Goal: Find contact information: Find contact information

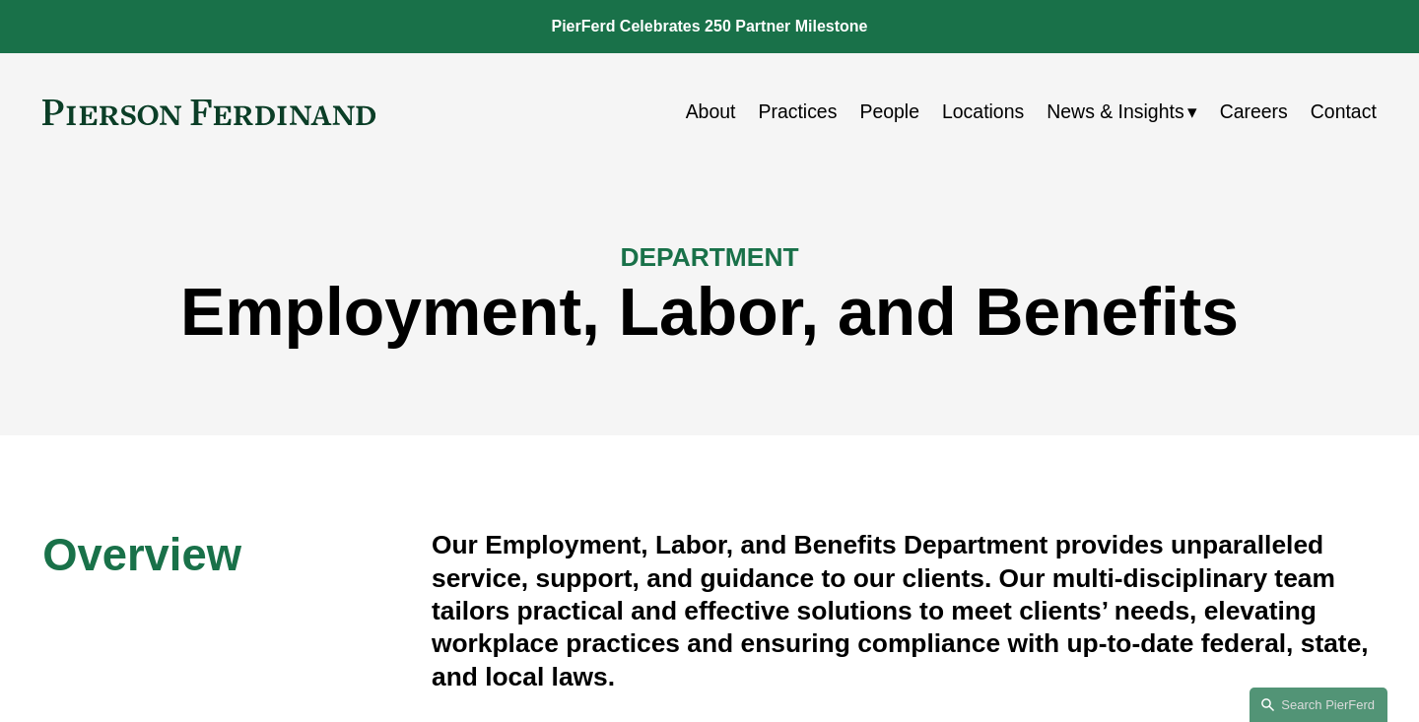
scroll to position [1523, 0]
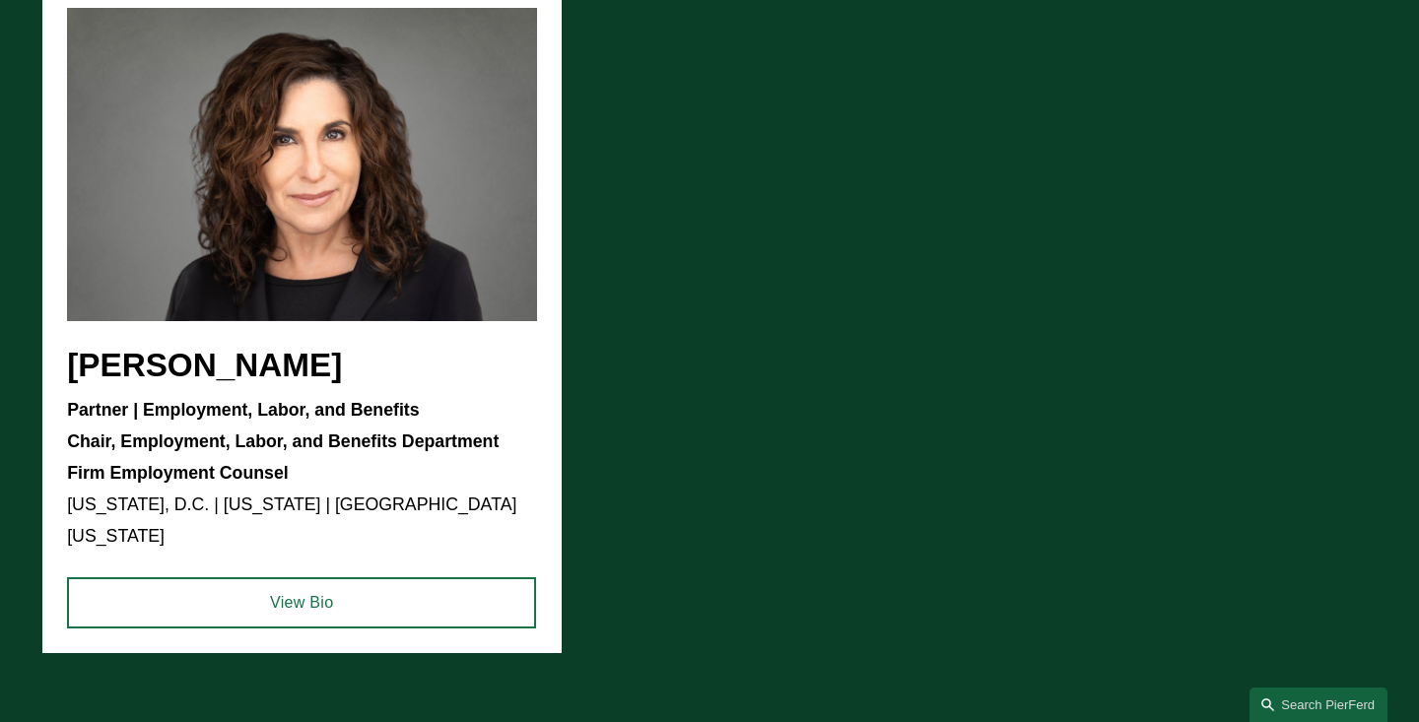
drag, startPoint x: 375, startPoint y: 364, endPoint x: 88, endPoint y: 362, distance: 286.8
click at [88, 362] on ul "Amy Epstein Gluck Partner | Employment, Labor, and Benefits Chair, Employment, …" at bounding box center [709, 318] width 1334 height 670
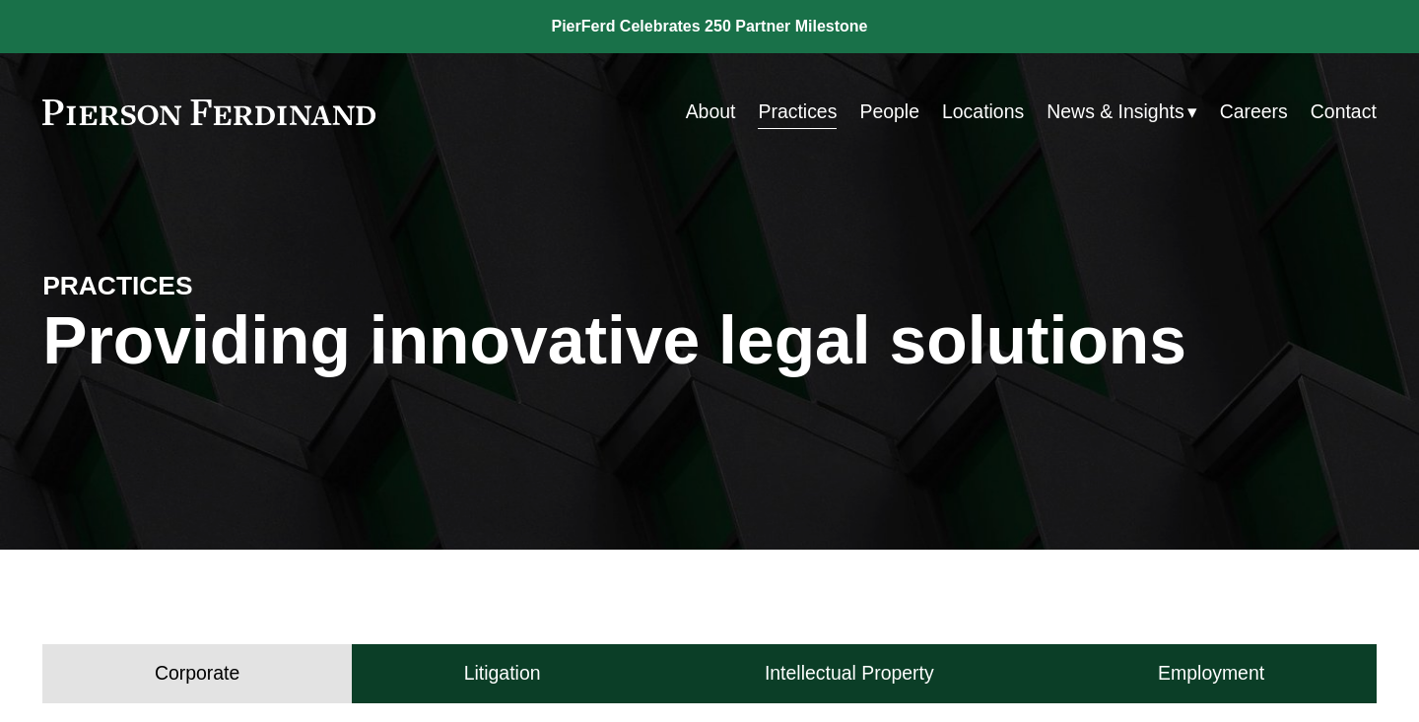
scroll to position [354, 0]
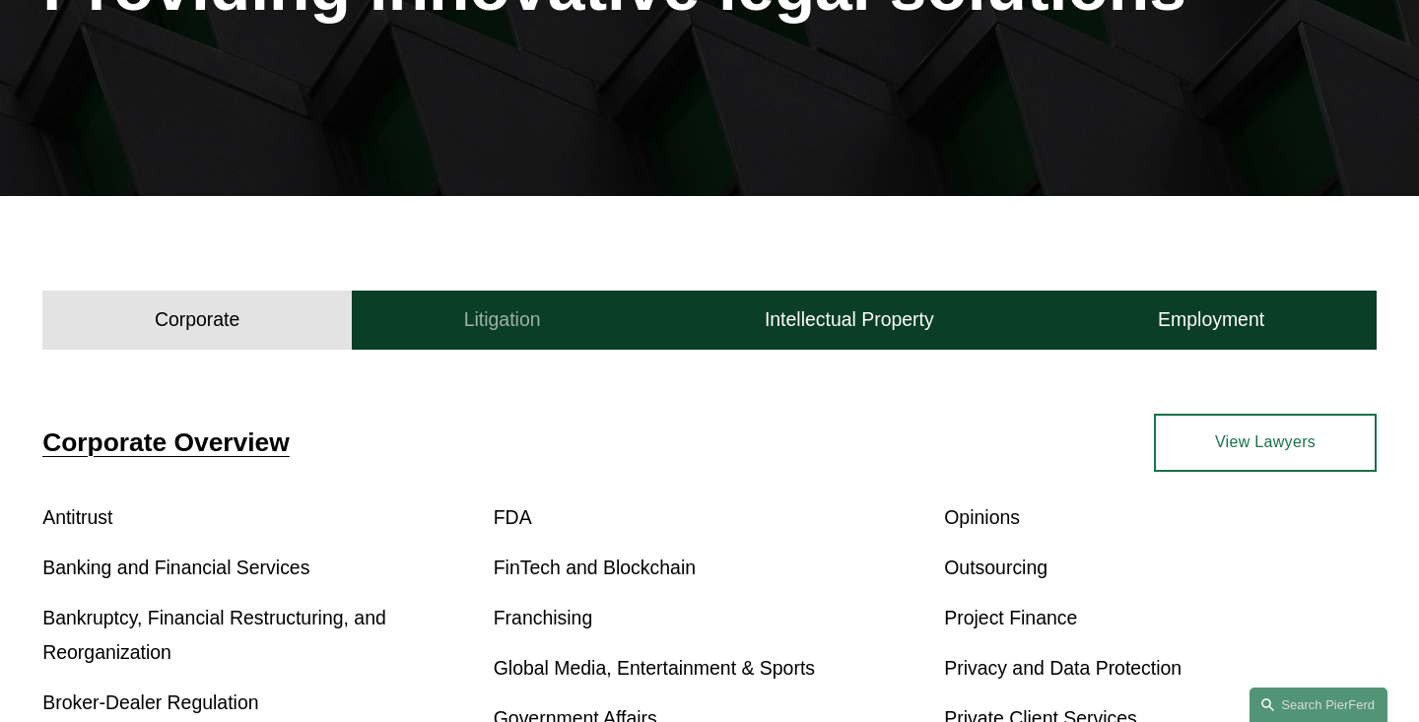
click at [490, 321] on h4 "Litigation" at bounding box center [502, 319] width 77 height 25
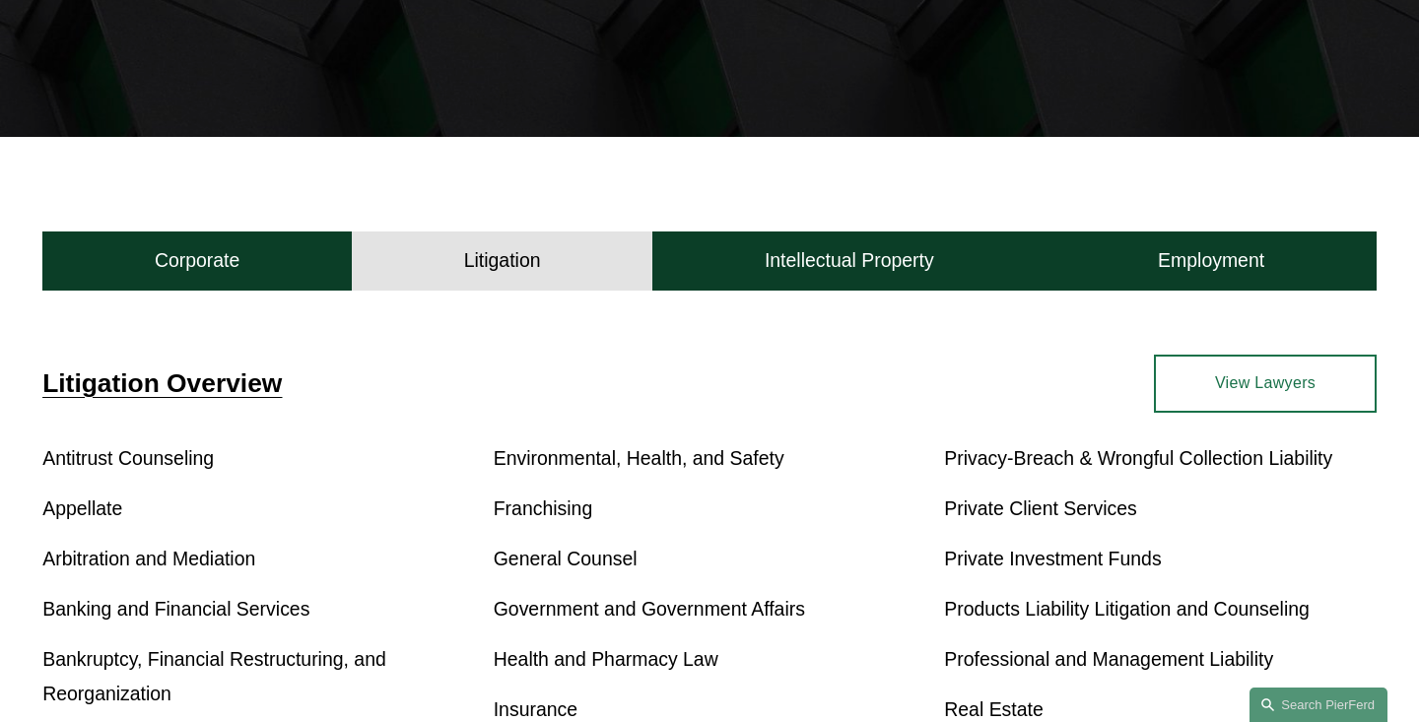
scroll to position [415, 0]
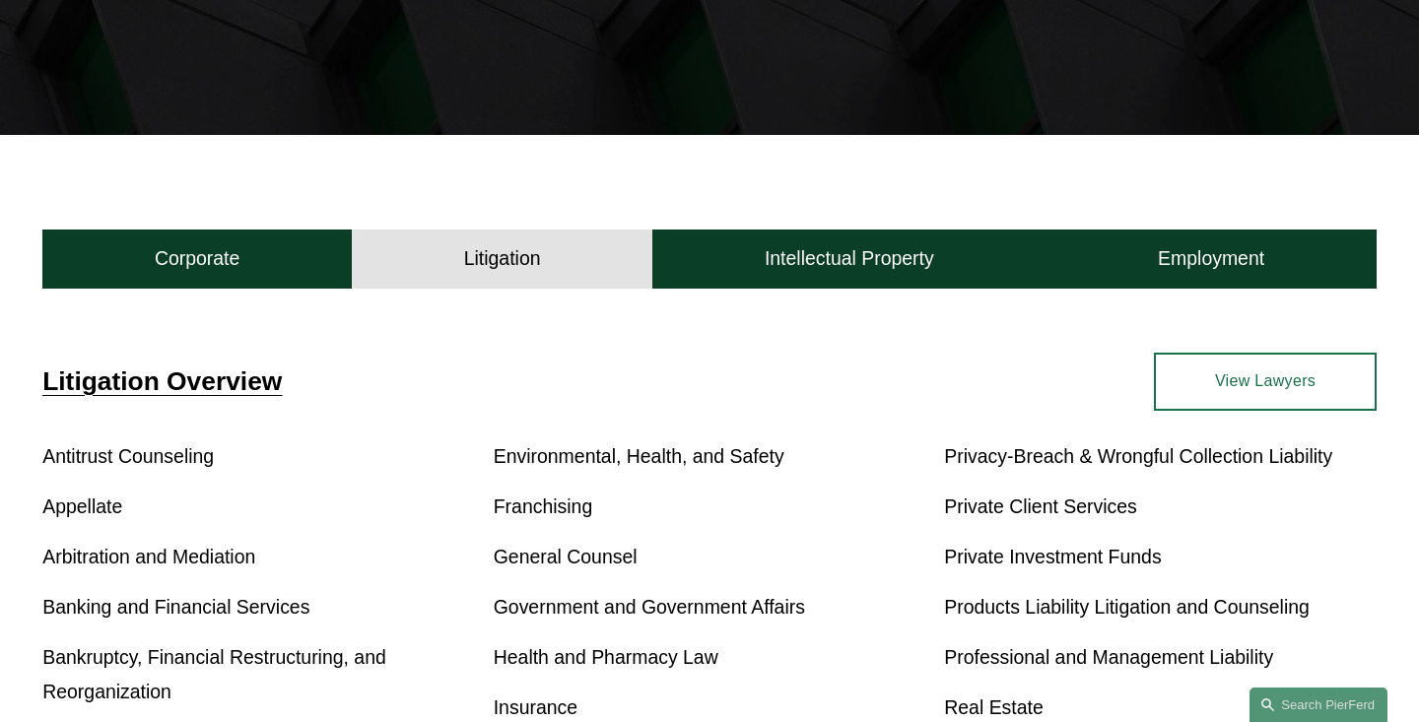
click at [1303, 388] on link "View Lawyers" at bounding box center [1265, 381] width 223 height 57
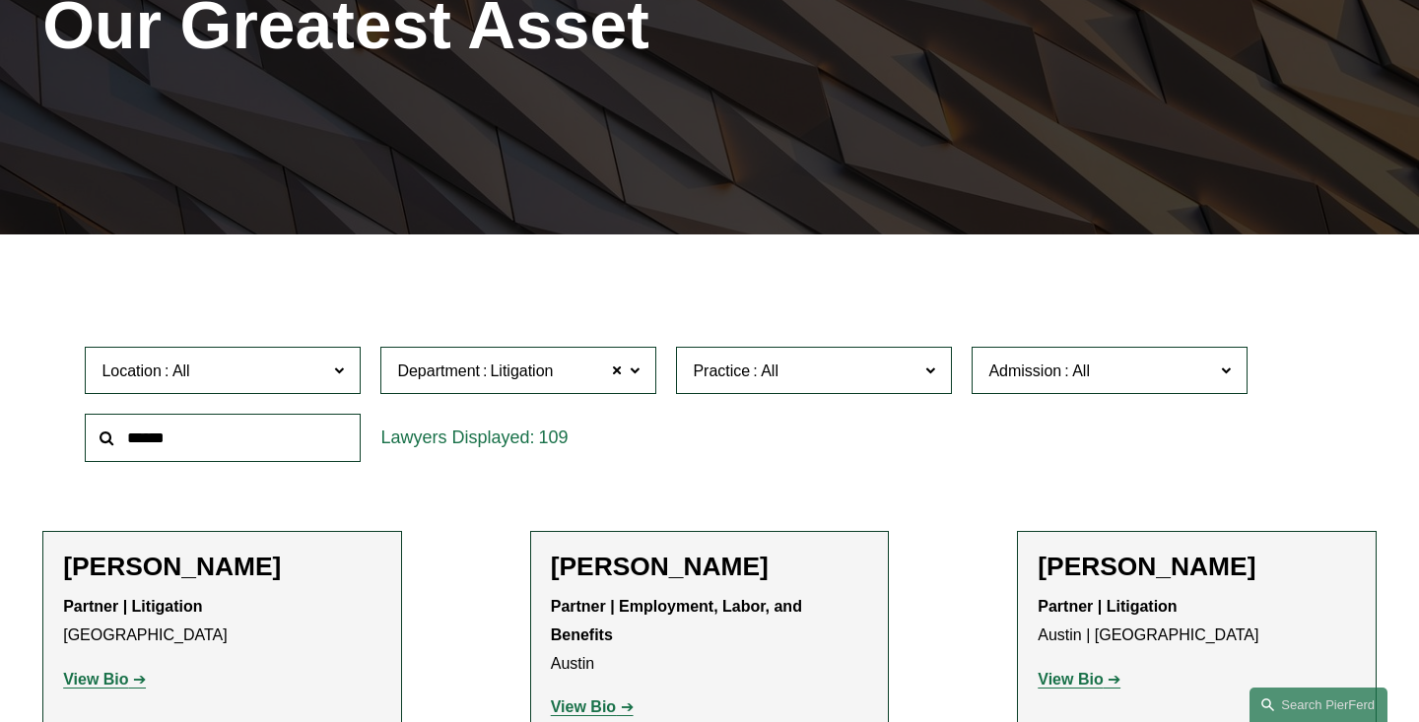
scroll to position [319, 0]
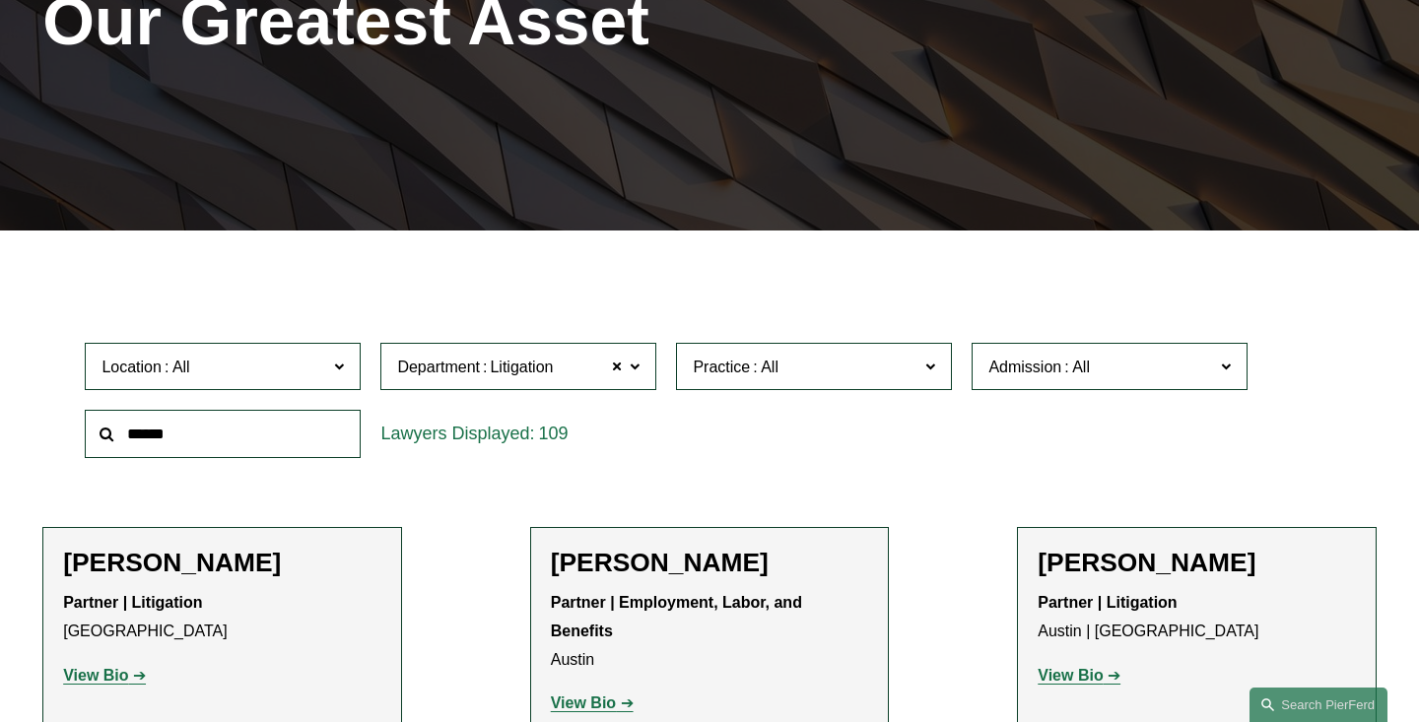
click at [262, 439] on input "text" at bounding box center [223, 434] width 276 height 48
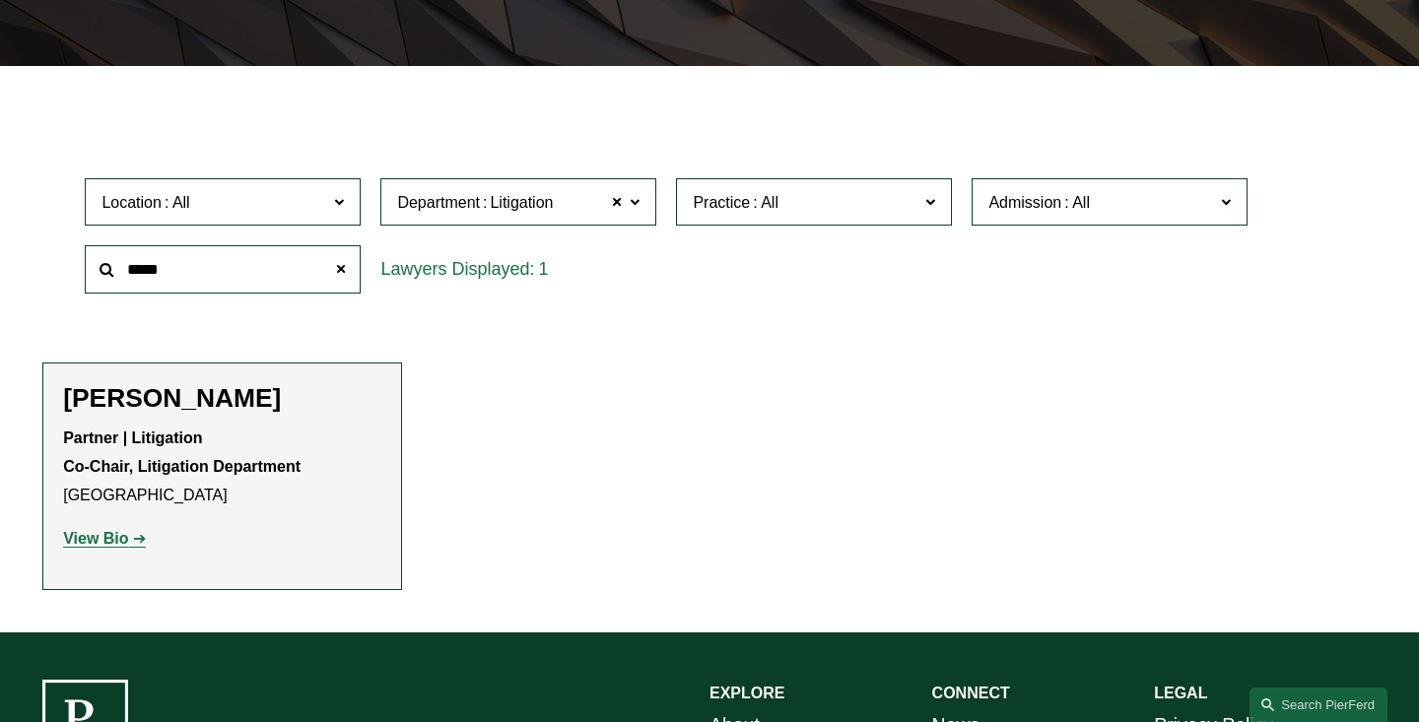
scroll to position [486, 0]
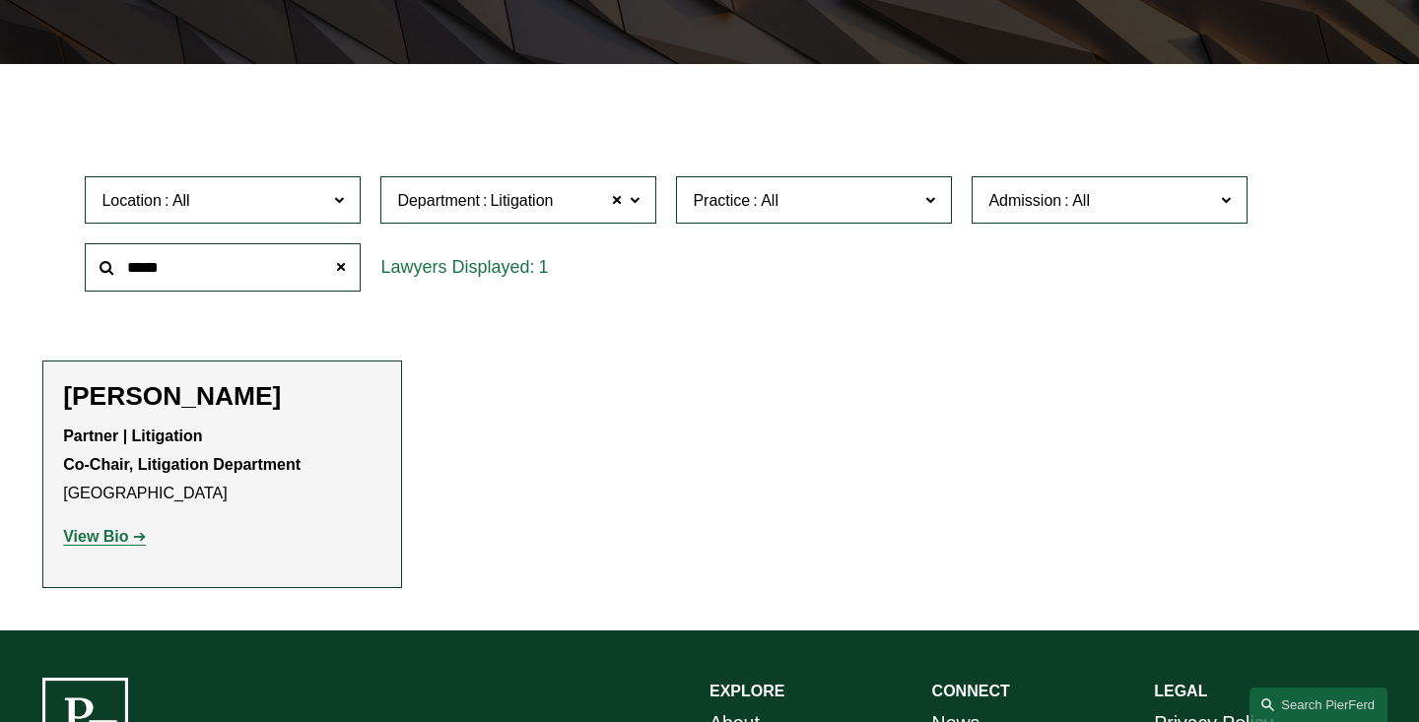
type input "*****"
click at [111, 536] on strong "View Bio" at bounding box center [95, 536] width 65 height 17
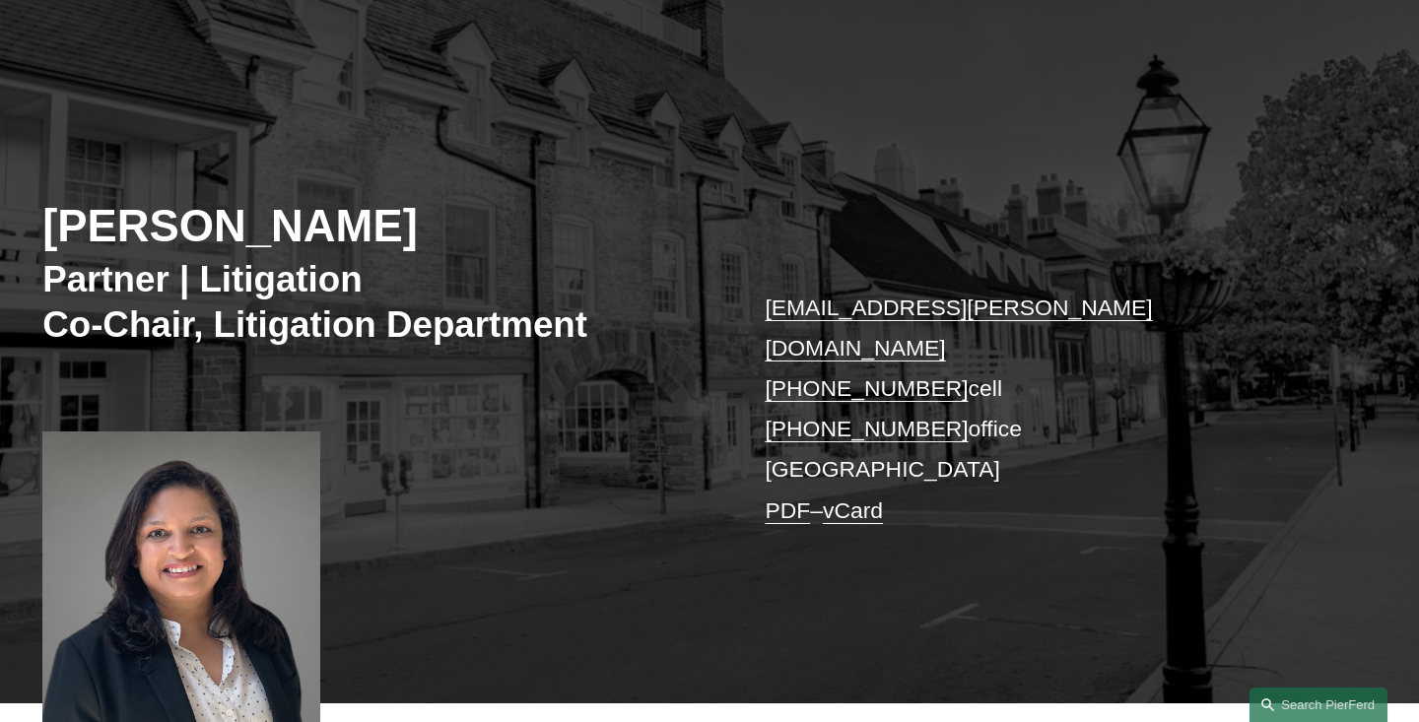
scroll to position [130, 0]
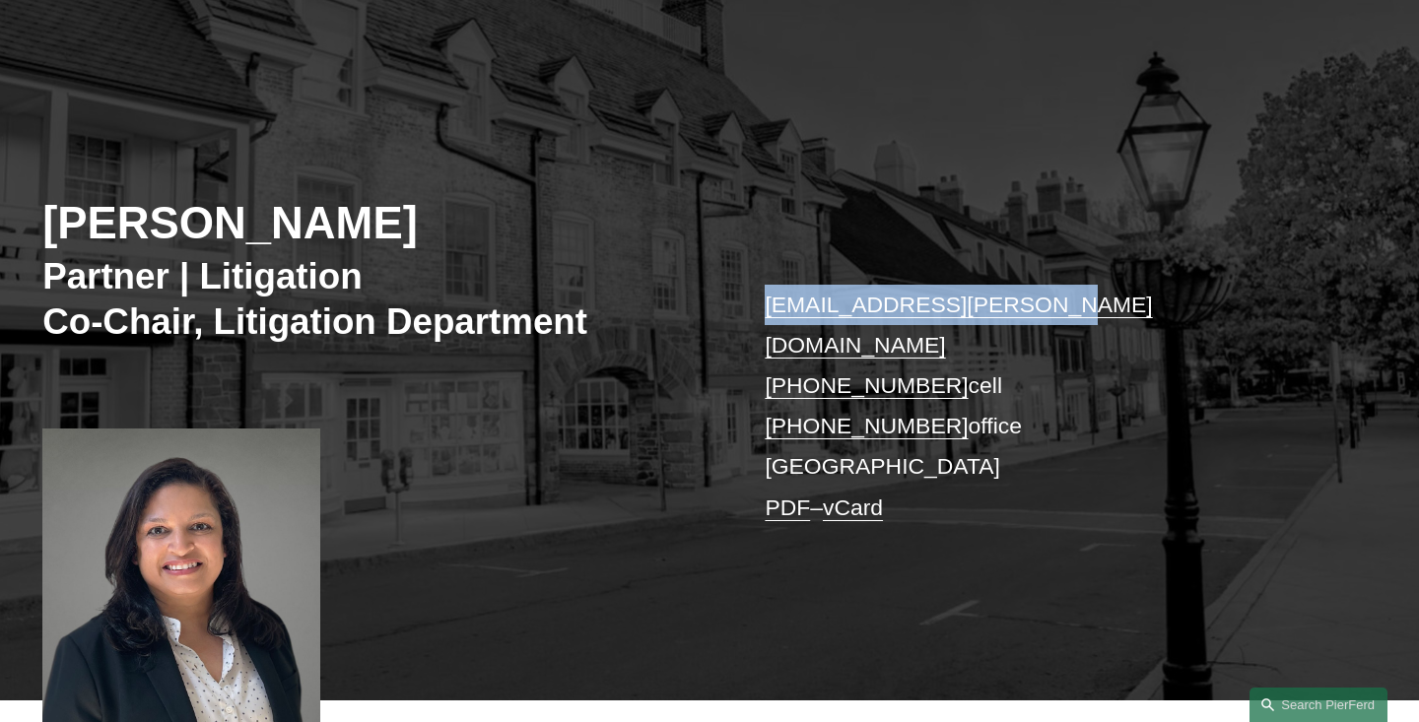
drag, startPoint x: 1030, startPoint y: 312, endPoint x: 756, endPoint y: 300, distance: 274.3
click at [756, 300] on div "Mukti N. Patel Partner | Litigation Co-Chair, Litigation Department mukti.patel…" at bounding box center [709, 392] width 1419 height 618
copy link "mukti.patel@pierferd.com"
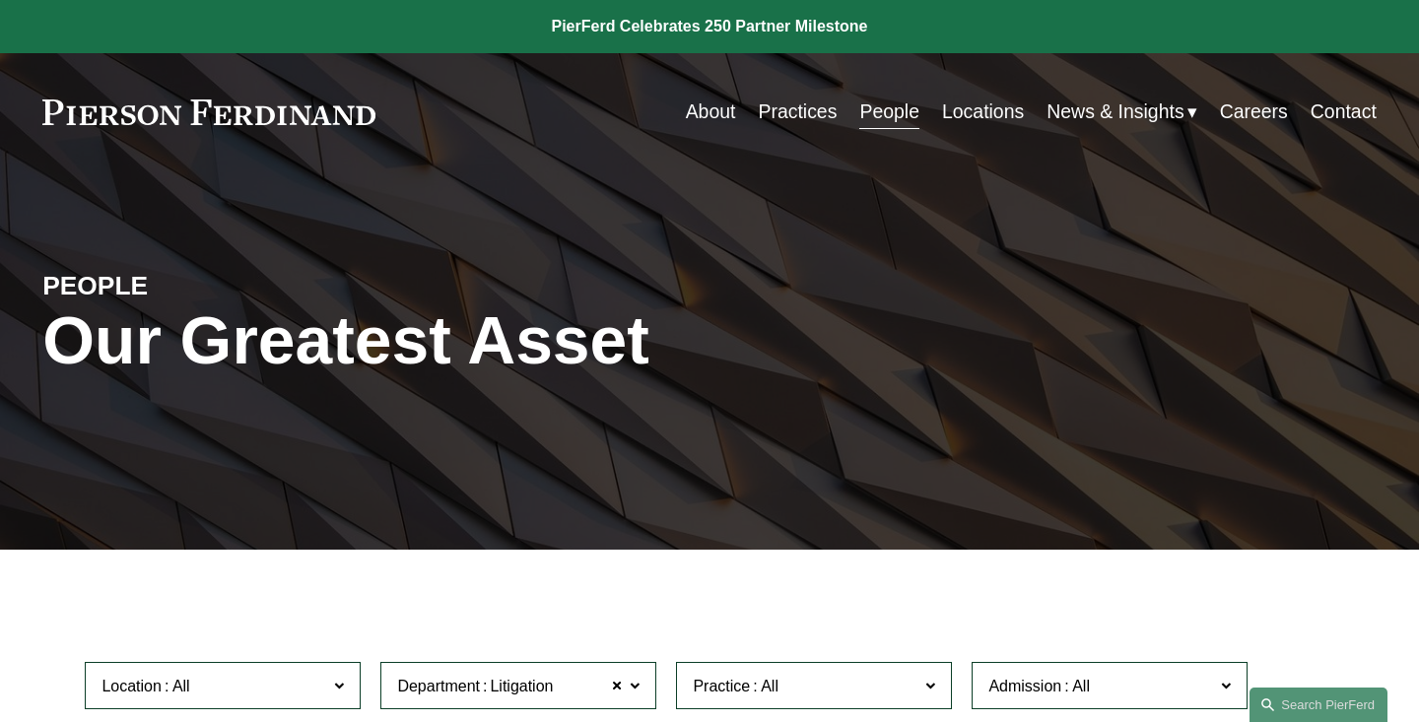
scroll to position [486, 0]
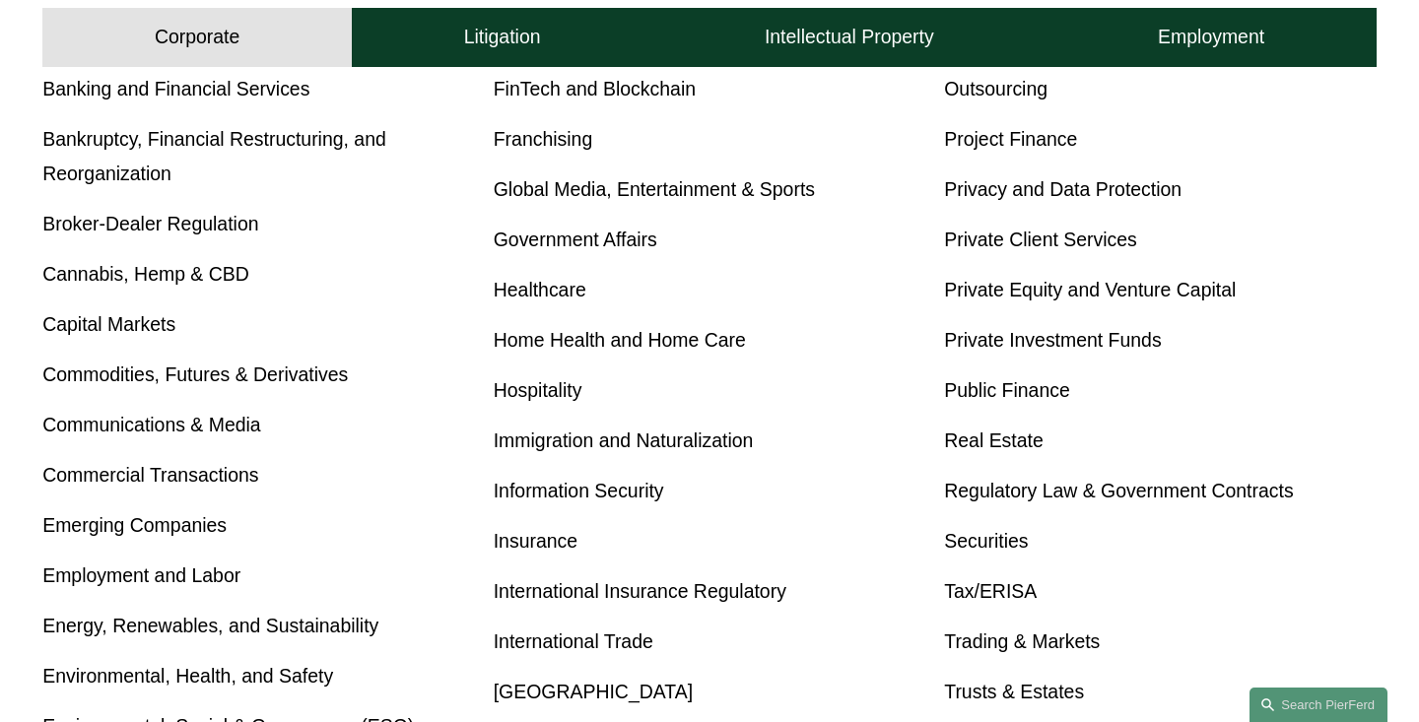
scroll to position [965, 0]
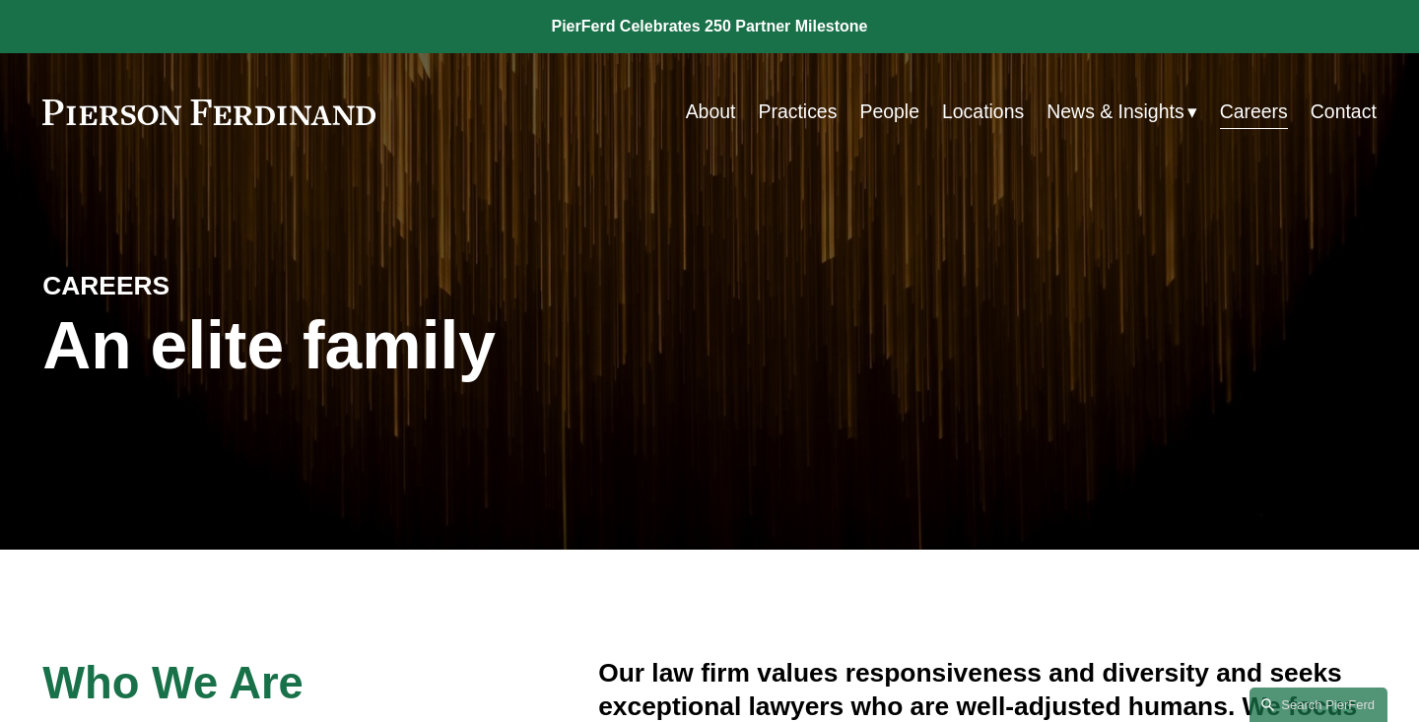
click at [794, 114] on link "Practices" at bounding box center [797, 112] width 79 height 38
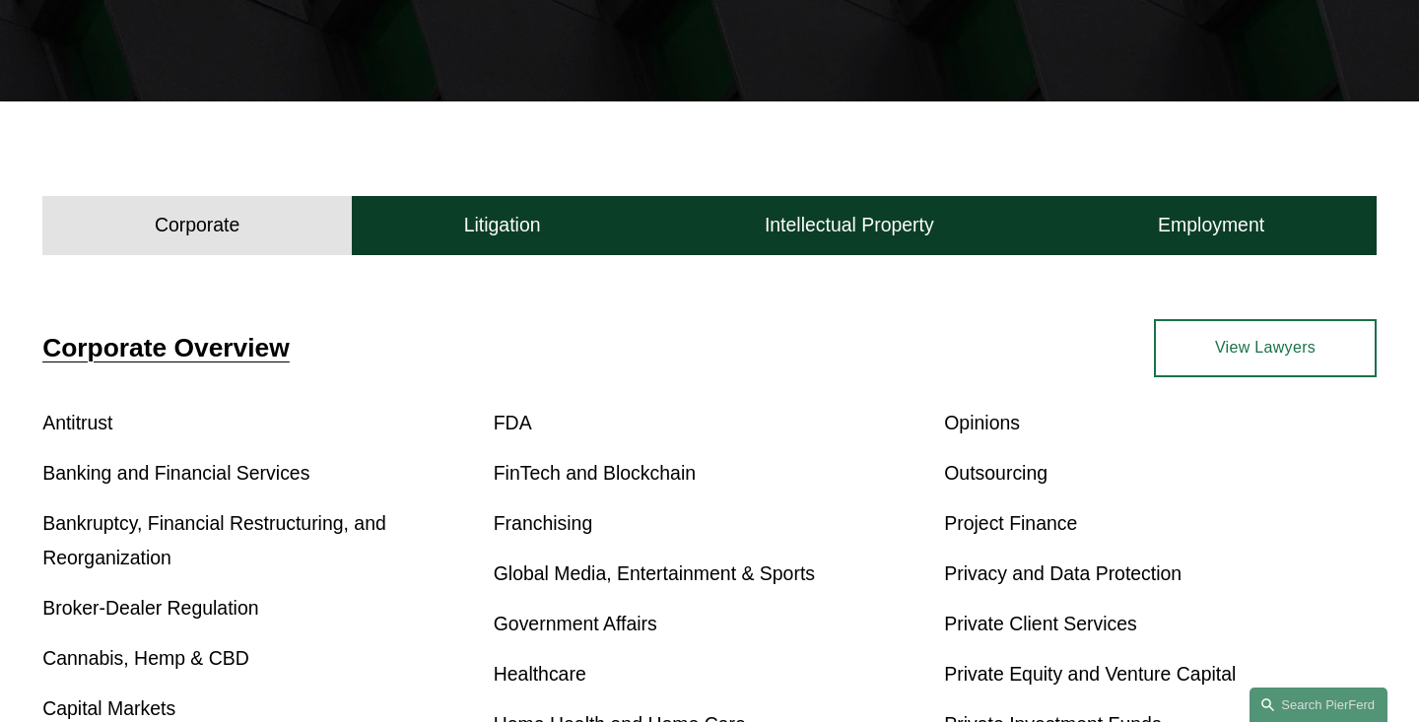
scroll to position [439, 0]
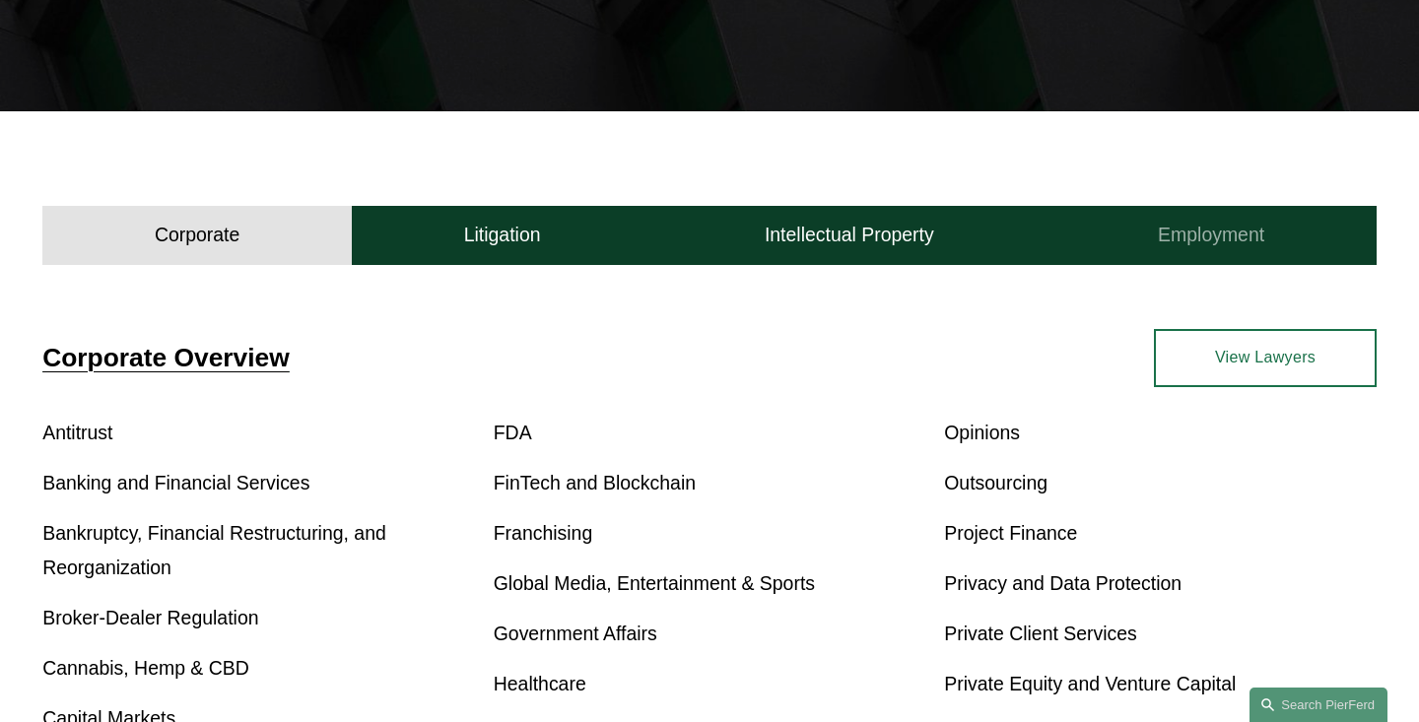
click at [1234, 238] on h4 "Employment" at bounding box center [1211, 235] width 106 height 25
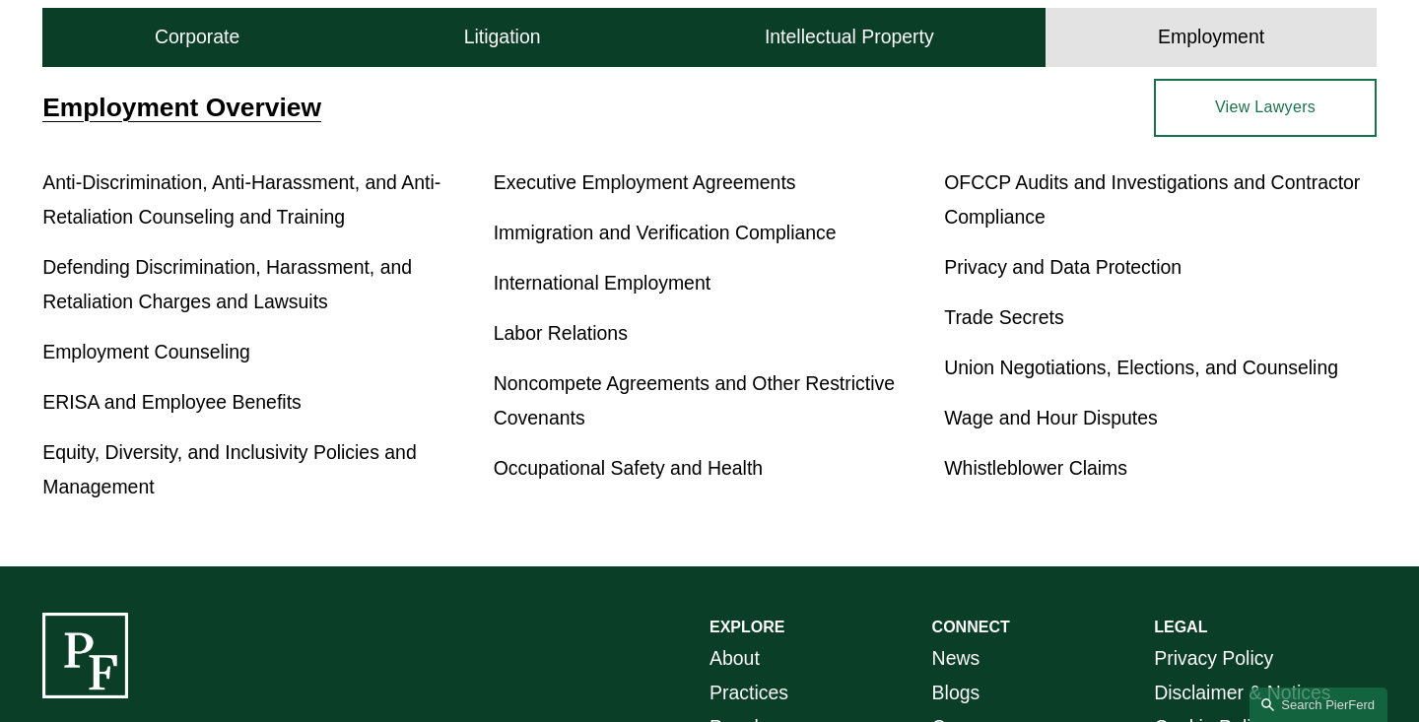
scroll to position [680, 0]
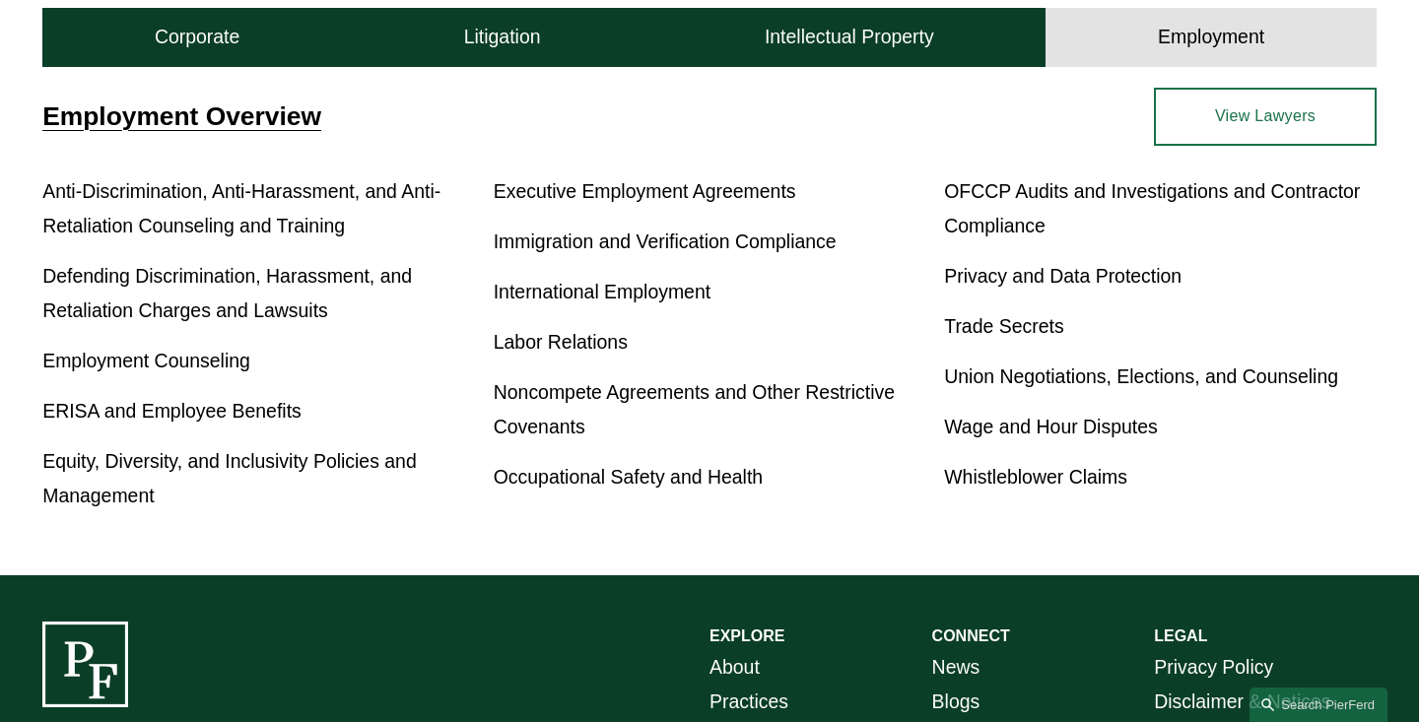
click at [1228, 122] on link "View Lawyers" at bounding box center [1265, 116] width 223 height 57
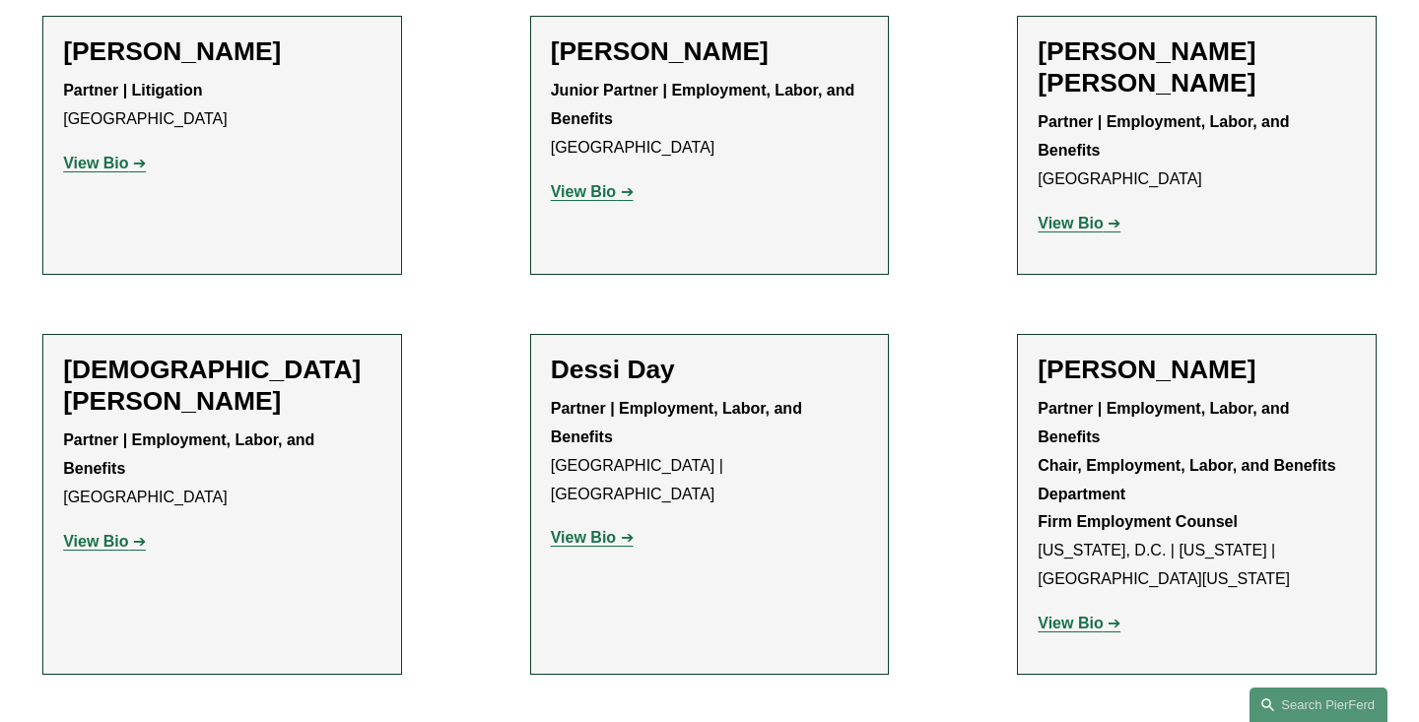
scroll to position [1480, 0]
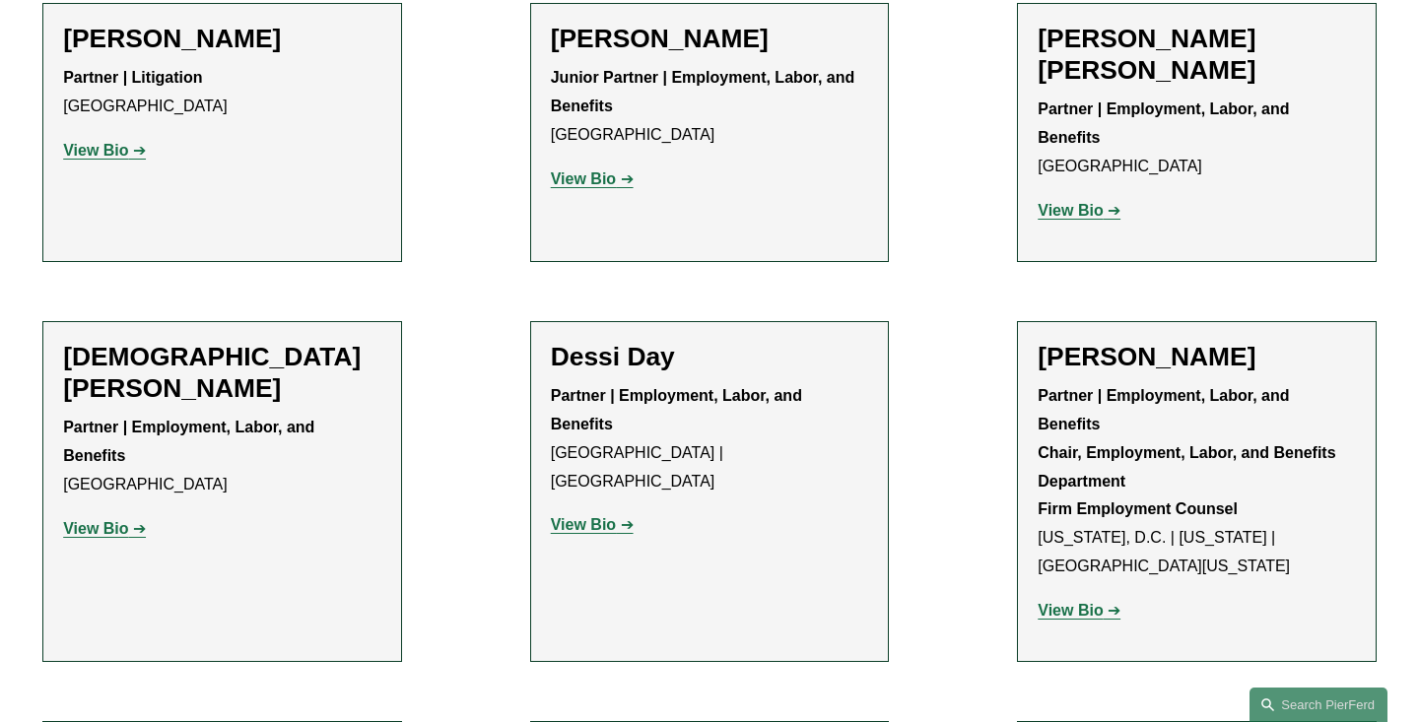
drag, startPoint x: 1273, startPoint y: 254, endPoint x: 1043, endPoint y: 256, distance: 230.6
click at [1043, 342] on h2 "Amy Epstein Gluck" at bounding box center [1197, 358] width 318 height 32
copy h2 "Amy Epstein Gluck"
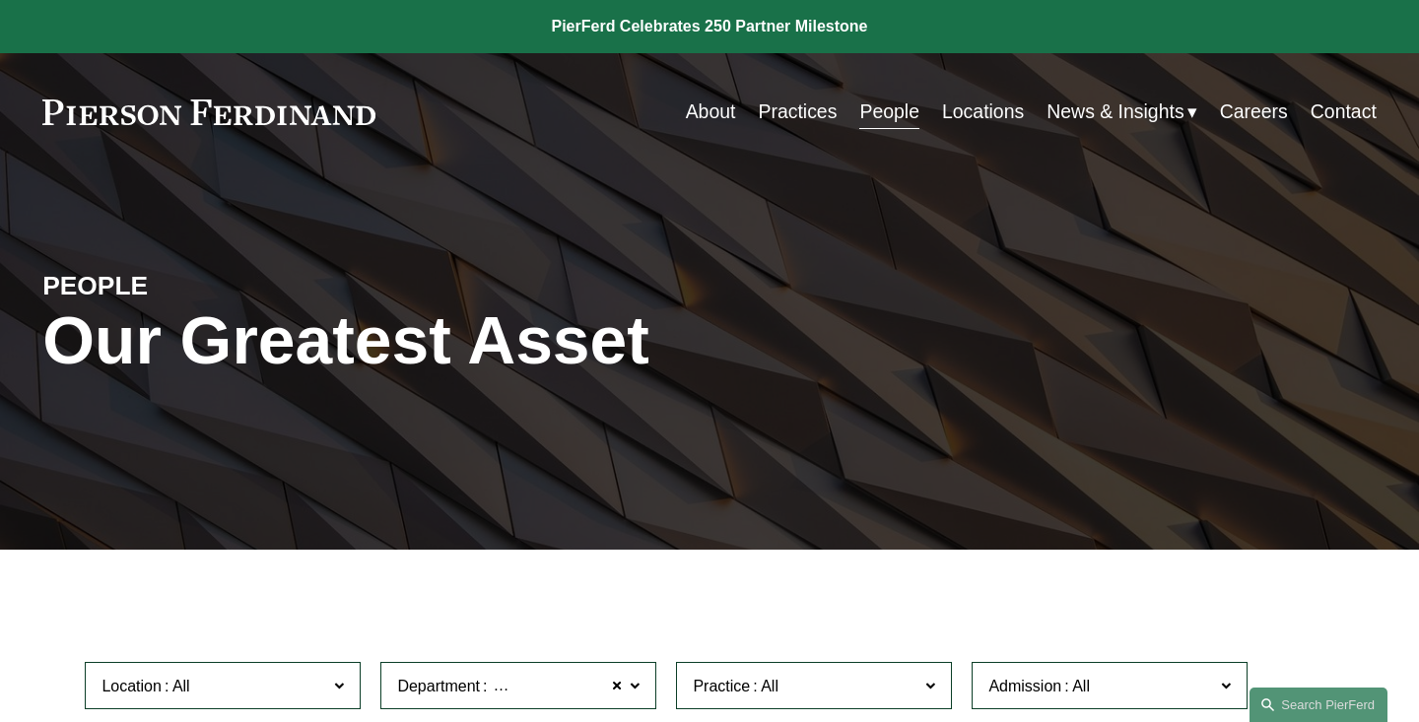
scroll to position [0, 0]
